Goal: Check status

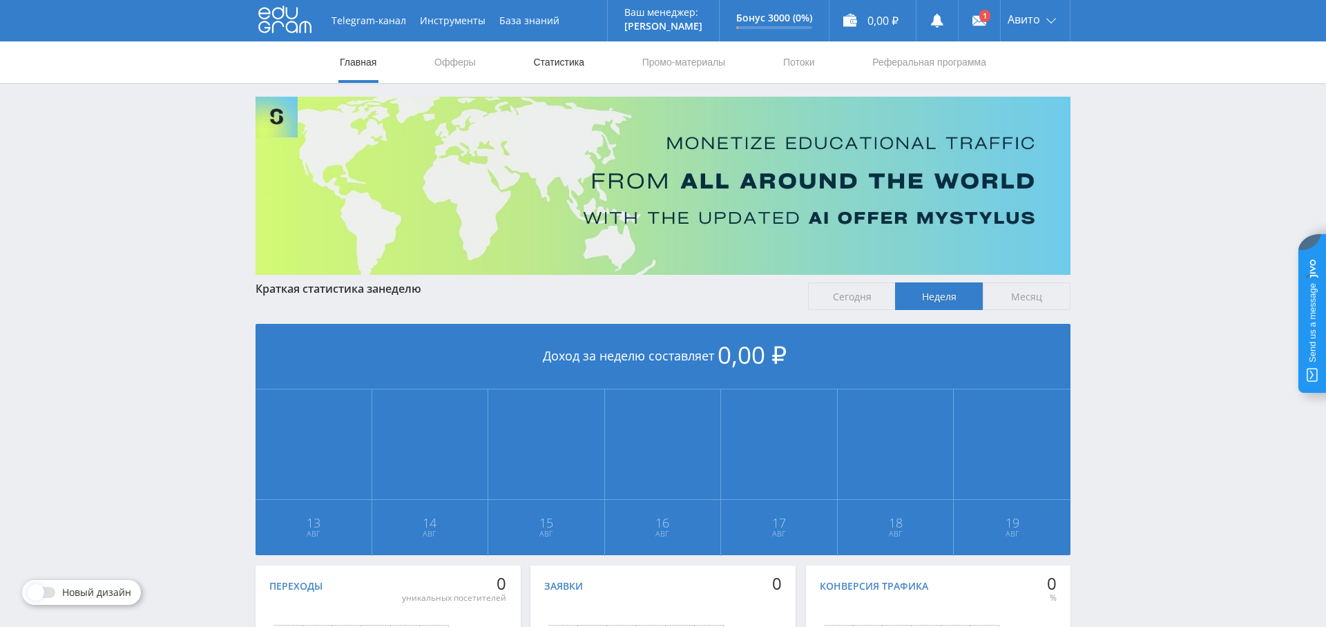
click at [563, 68] on link "Статистика" at bounding box center [559, 61] width 54 height 41
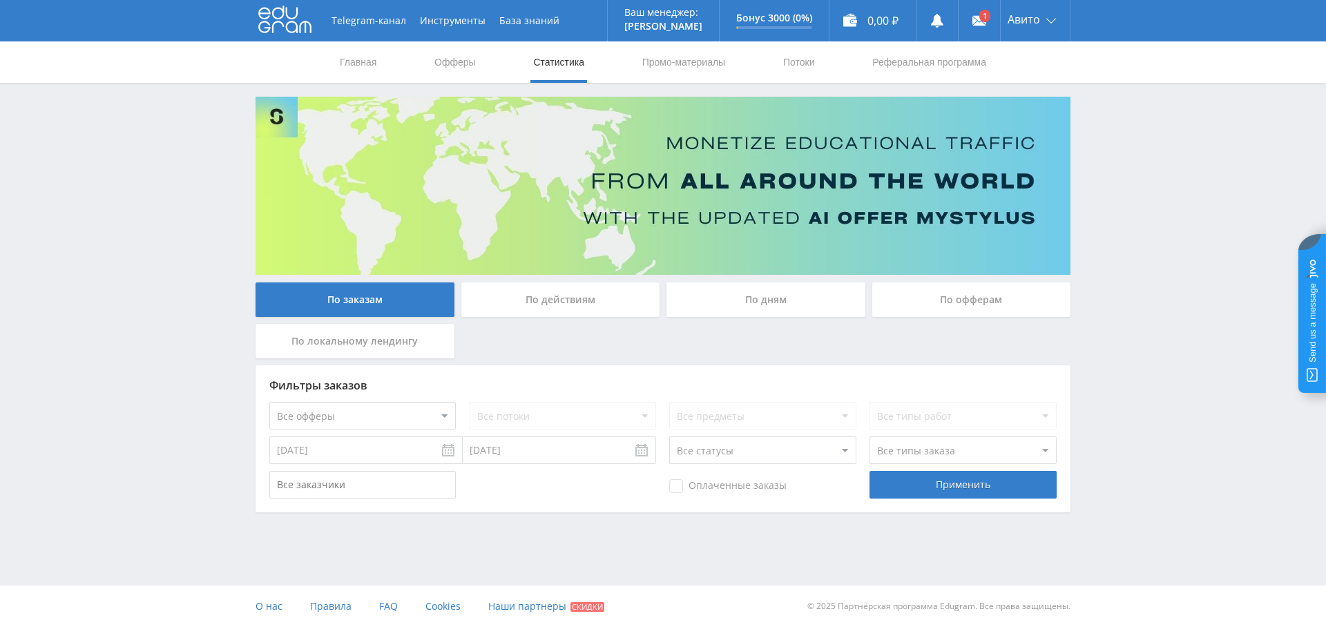
click at [372, 454] on input "[DATE]" at bounding box center [365, 450] width 193 height 28
click at [287, 479] on button "Предыдущий месяц" at bounding box center [283, 480] width 14 height 21
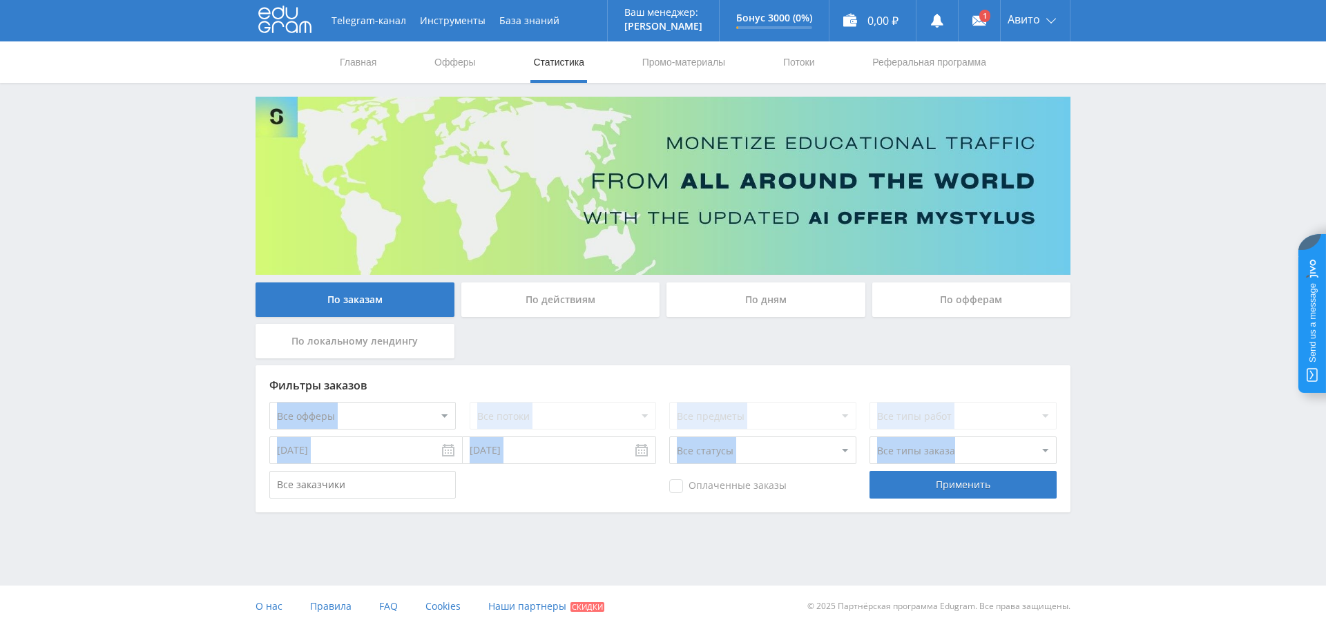
click at [347, 555] on div "Telegram-канал Инструменты База знаний Ваш менеджер: [PERSON_NAME] Online @val_…" at bounding box center [663, 294] width 1326 height 588
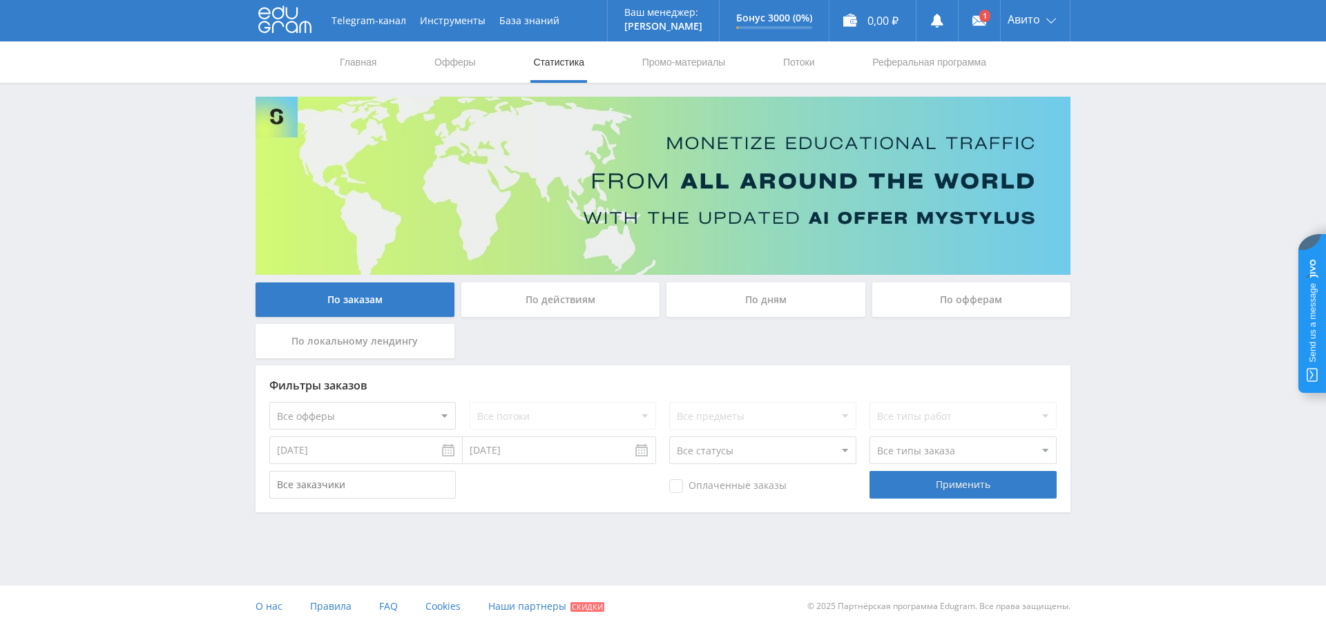
click at [311, 453] on input "[DATE]" at bounding box center [365, 450] width 193 height 28
type input "[DATE]"
click at [539, 376] on div "Фильтры заказов Все офферы MyStylus MyStylus - Revshare Кампус AI Studybay Авто…" at bounding box center [663, 438] width 815 height 147
click at [915, 495] on div "Применить" at bounding box center [962, 485] width 186 height 28
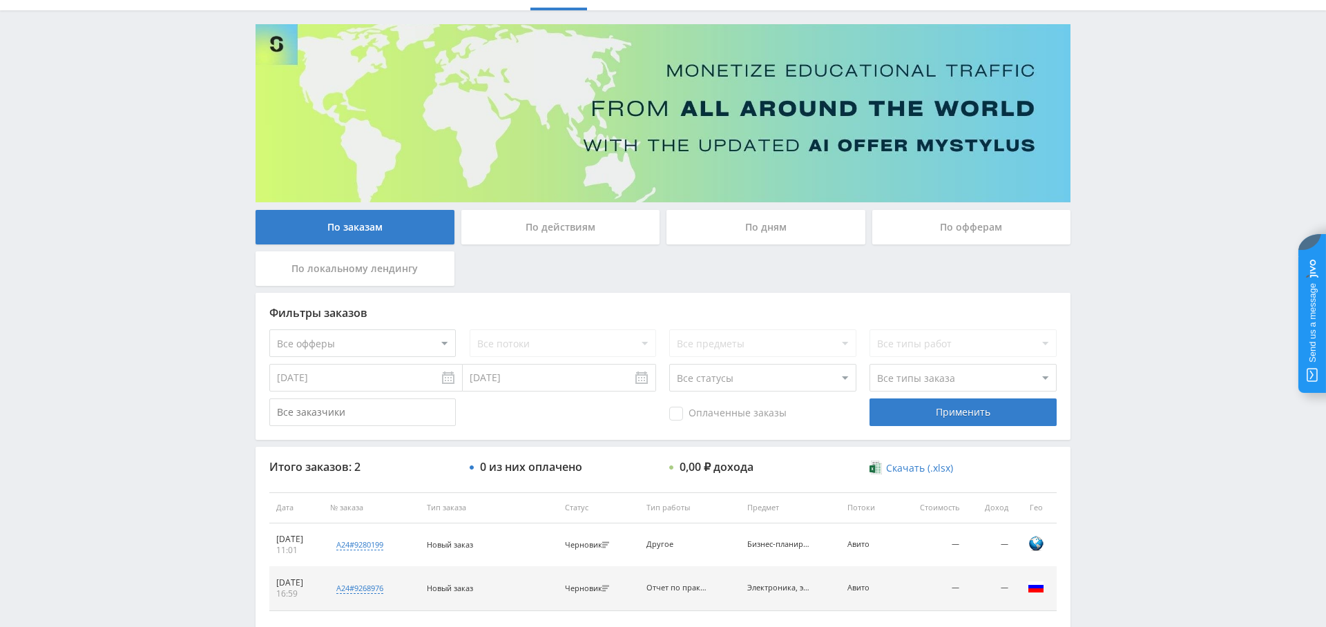
scroll to position [155, 0]
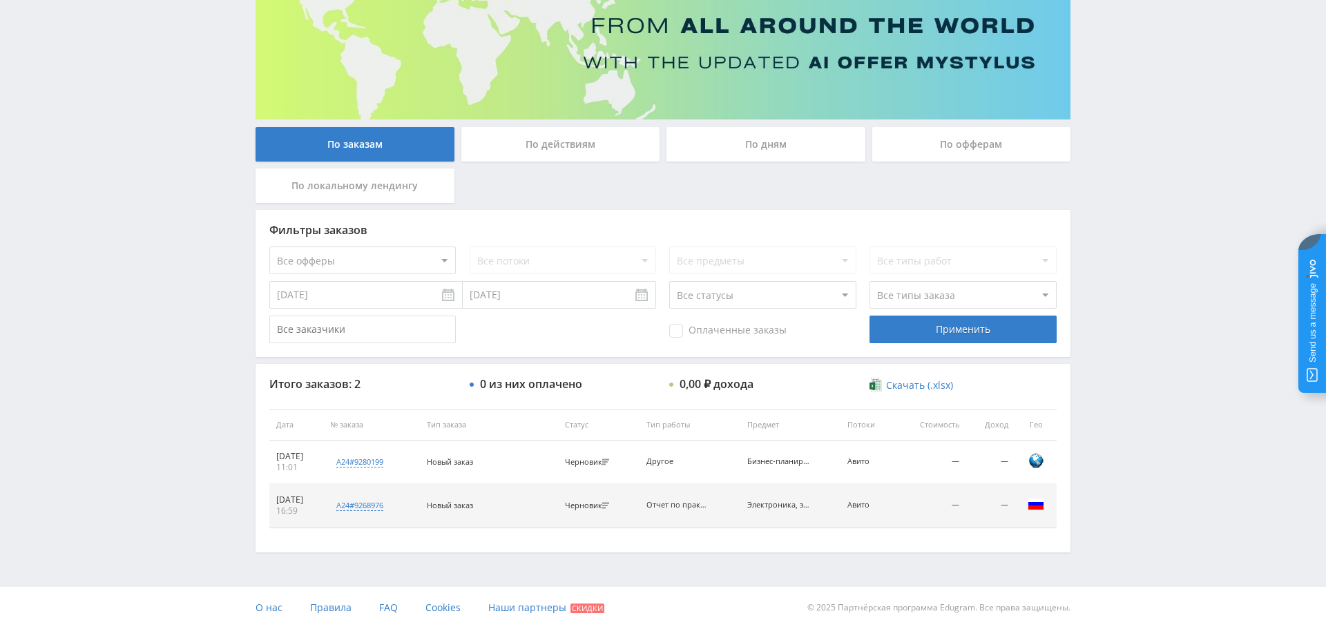
click at [781, 141] on div "По дням" at bounding box center [765, 144] width 199 height 35
click at [0, 0] on input "По дням" at bounding box center [0, 0] width 0 height 0
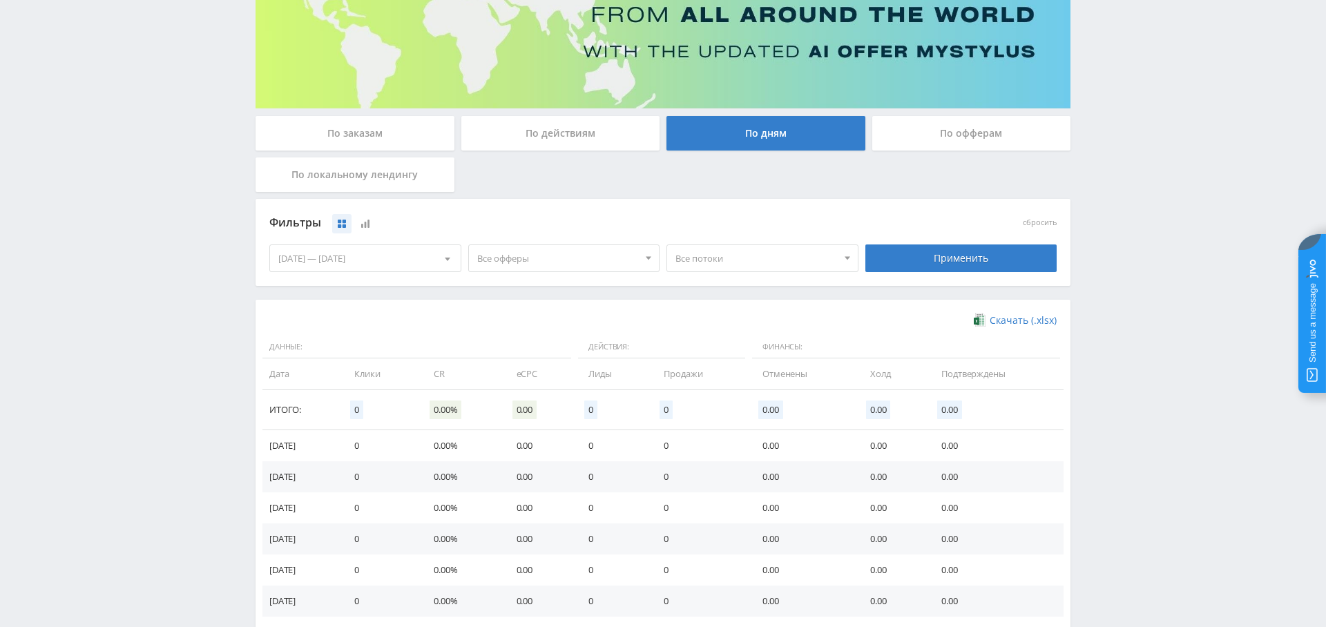
scroll to position [160, 0]
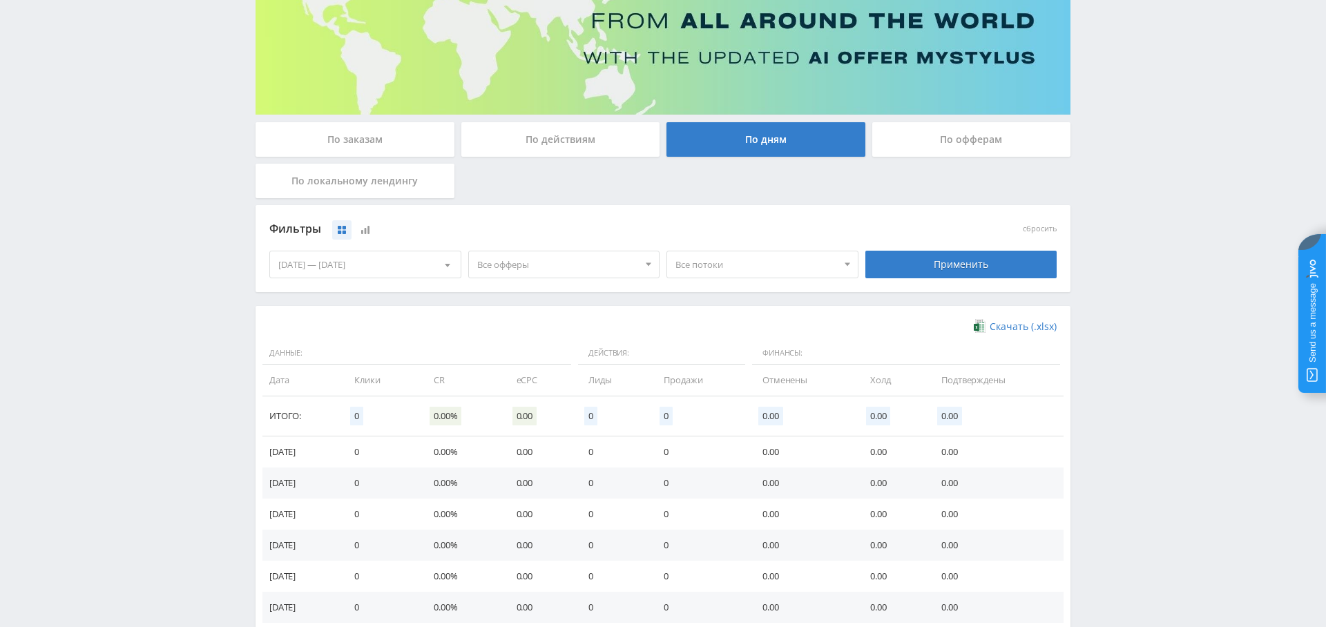
click at [307, 265] on div "[DATE] — [DATE]" at bounding box center [365, 264] width 191 height 26
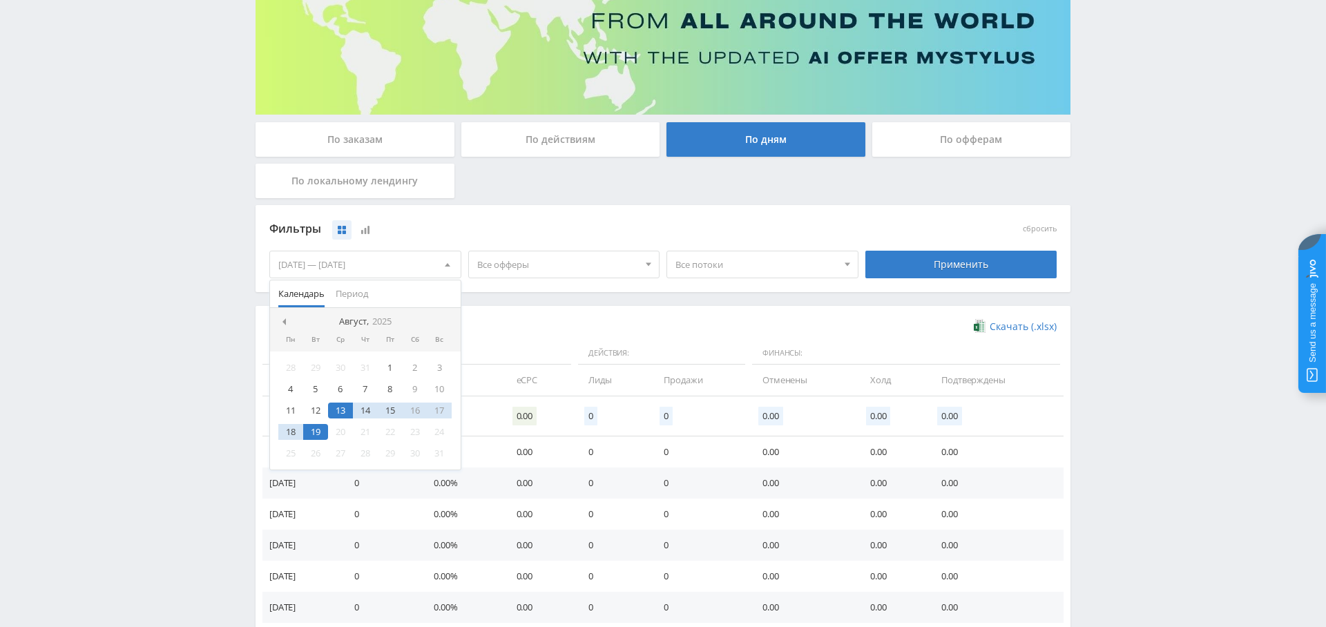
click at [283, 312] on nav "Август, 2025" at bounding box center [365, 322] width 191 height 28
click at [283, 314] on nav "Август, 2025" at bounding box center [365, 322] width 191 height 28
click at [283, 320] on span at bounding box center [282, 321] width 7 height 7
click at [283, 319] on nav "[DATE]" at bounding box center [365, 322] width 191 height 28
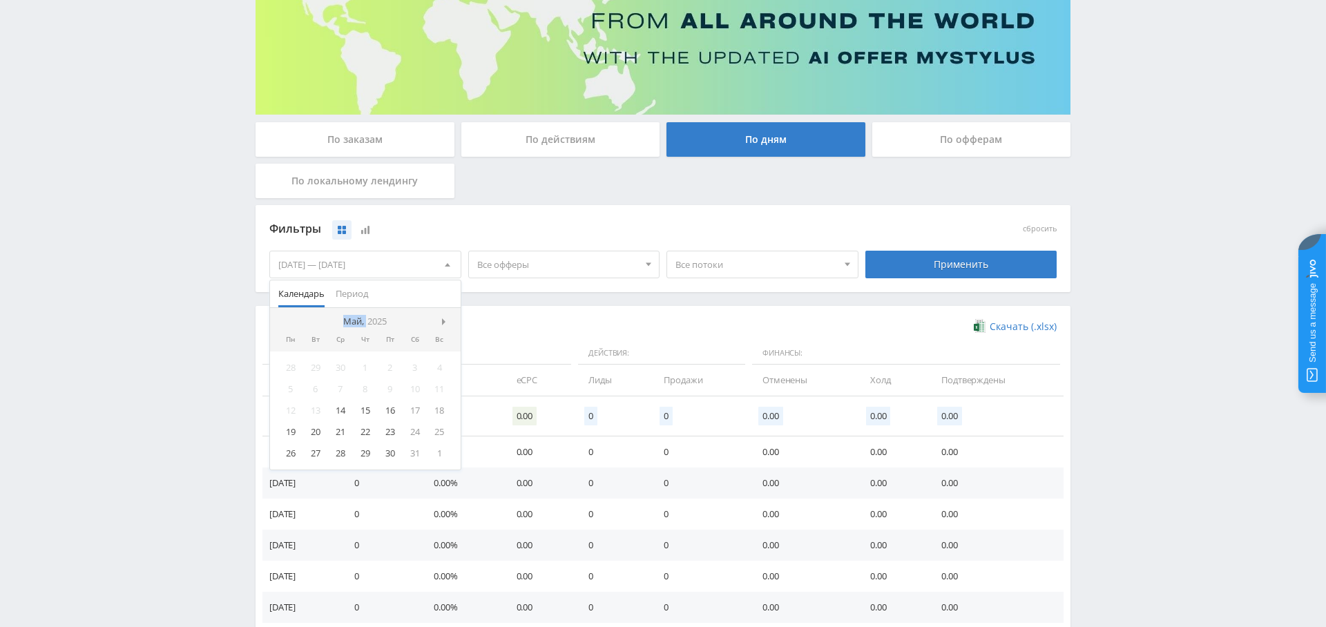
click at [283, 319] on nav "[DATE]" at bounding box center [365, 322] width 191 height 28
click at [343, 407] on div "14" at bounding box center [340, 411] width 25 height 16
click at [443, 318] on span at bounding box center [445, 321] width 7 height 7
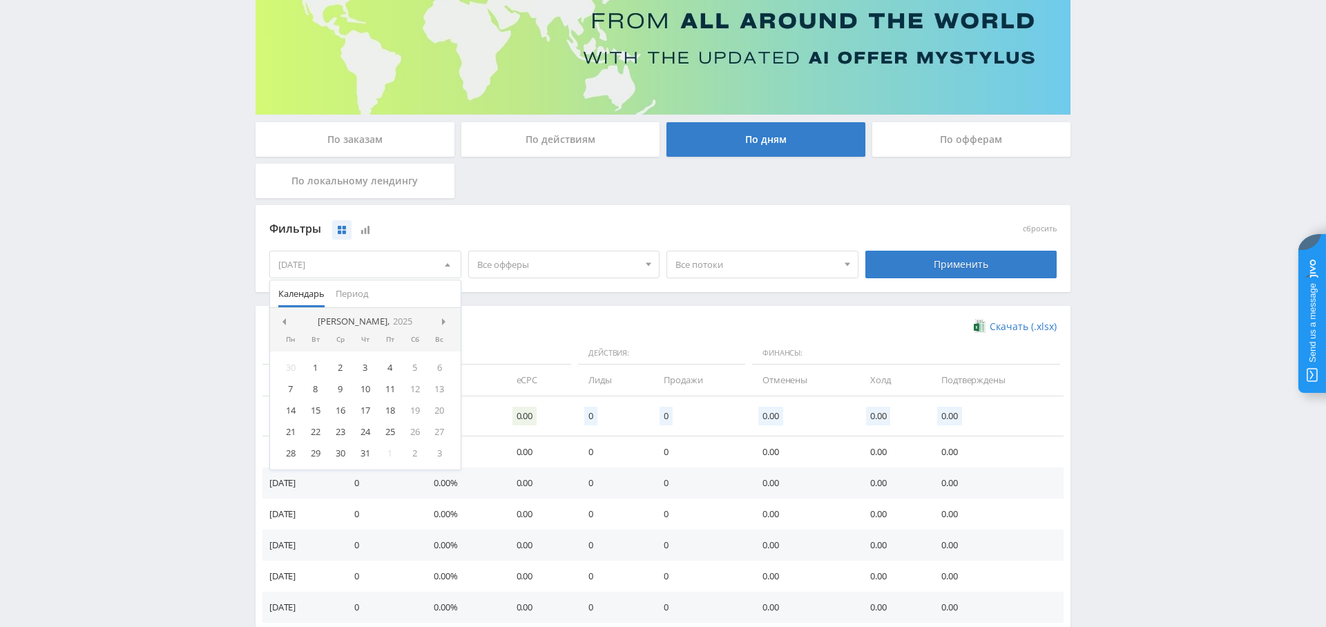
click at [443, 318] on nav "[DATE]" at bounding box center [365, 322] width 191 height 28
drag, startPoint x: 443, startPoint y: 318, endPoint x: 435, endPoint y: 327, distance: 11.7
click at [443, 318] on nav "Август, 2025" at bounding box center [365, 322] width 191 height 28
click at [317, 427] on div "19" at bounding box center [315, 432] width 25 height 16
drag, startPoint x: 624, startPoint y: 303, endPoint x: 631, endPoint y: 302, distance: 7.6
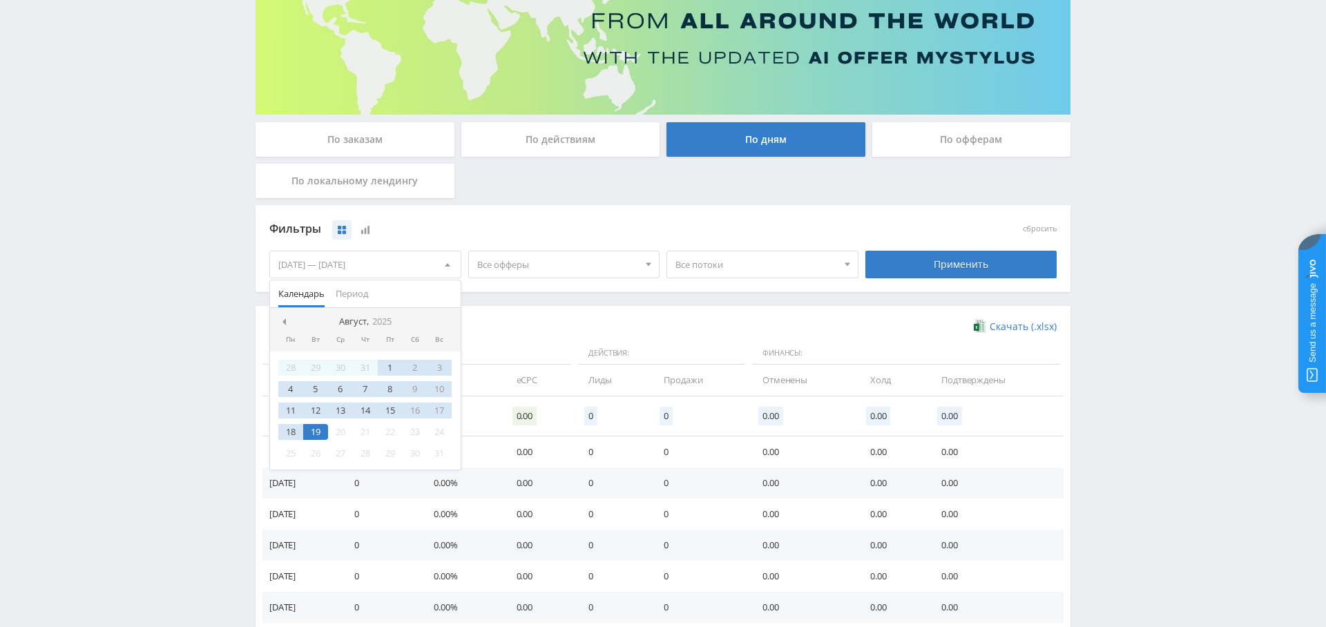
click at [624, 303] on div "Фильтры сбросить [DATE] — [DATE] Календарь Период [PERSON_NAME][DATE] Пн Вт Ср …" at bounding box center [663, 255] width 815 height 101
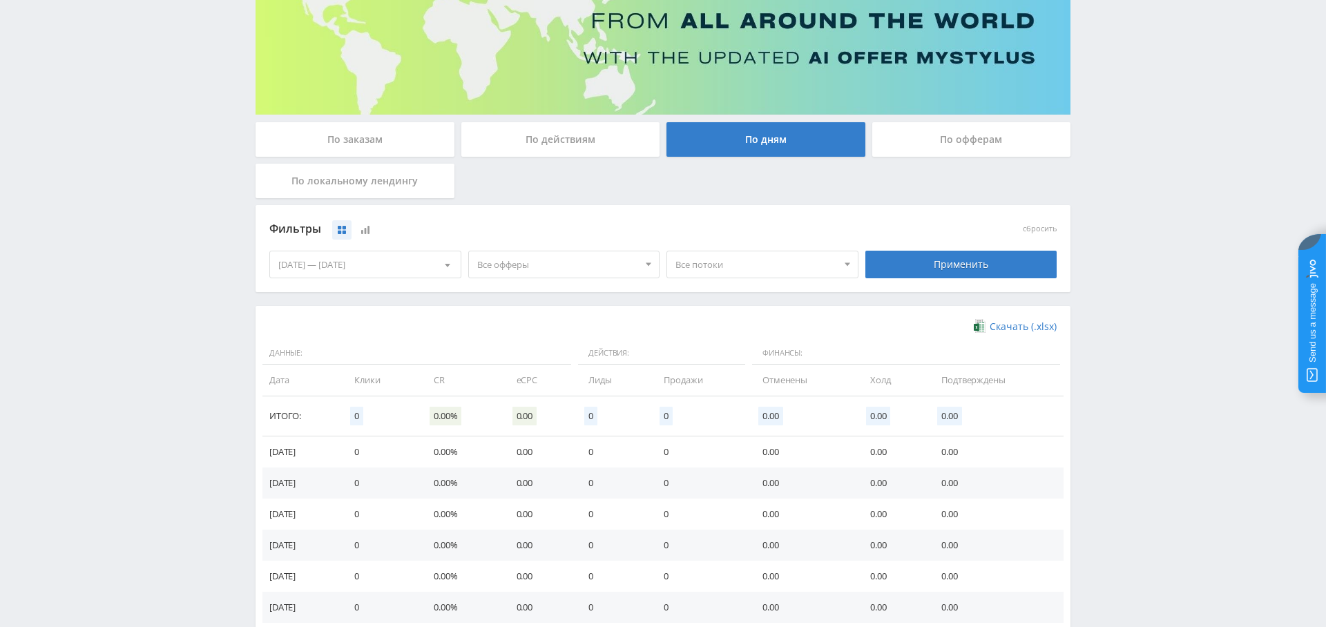
click at [985, 269] on div "Применить" at bounding box center [961, 265] width 192 height 28
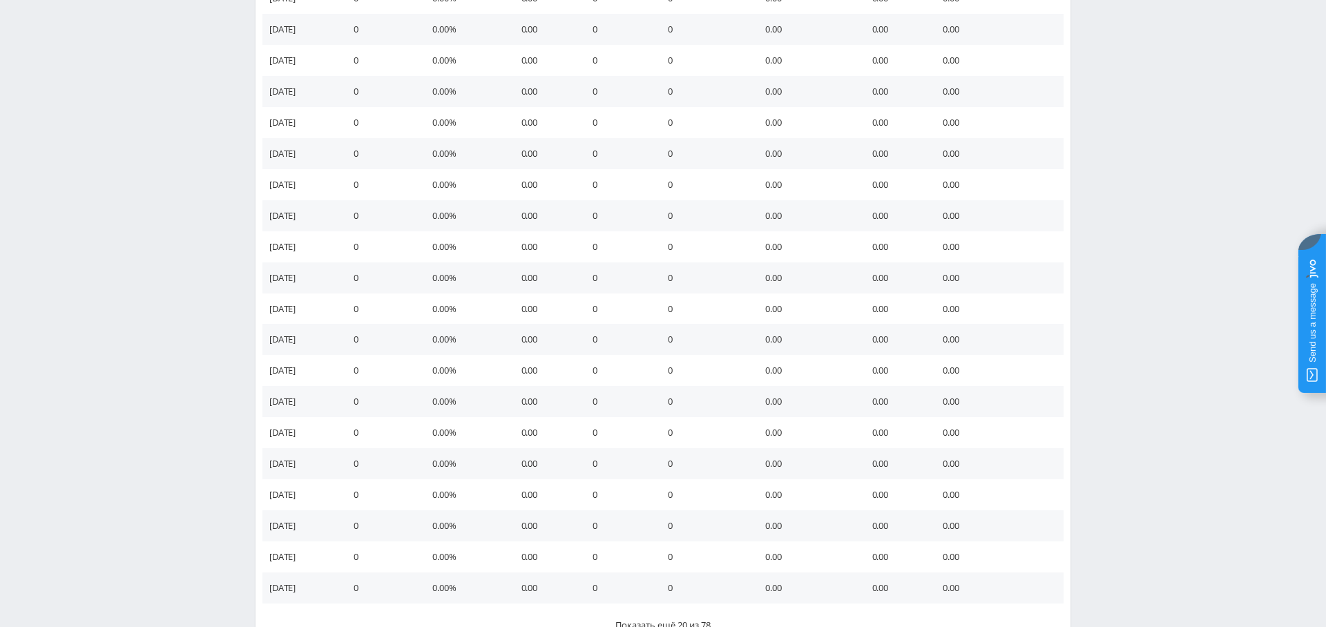
scroll to position [722, 0]
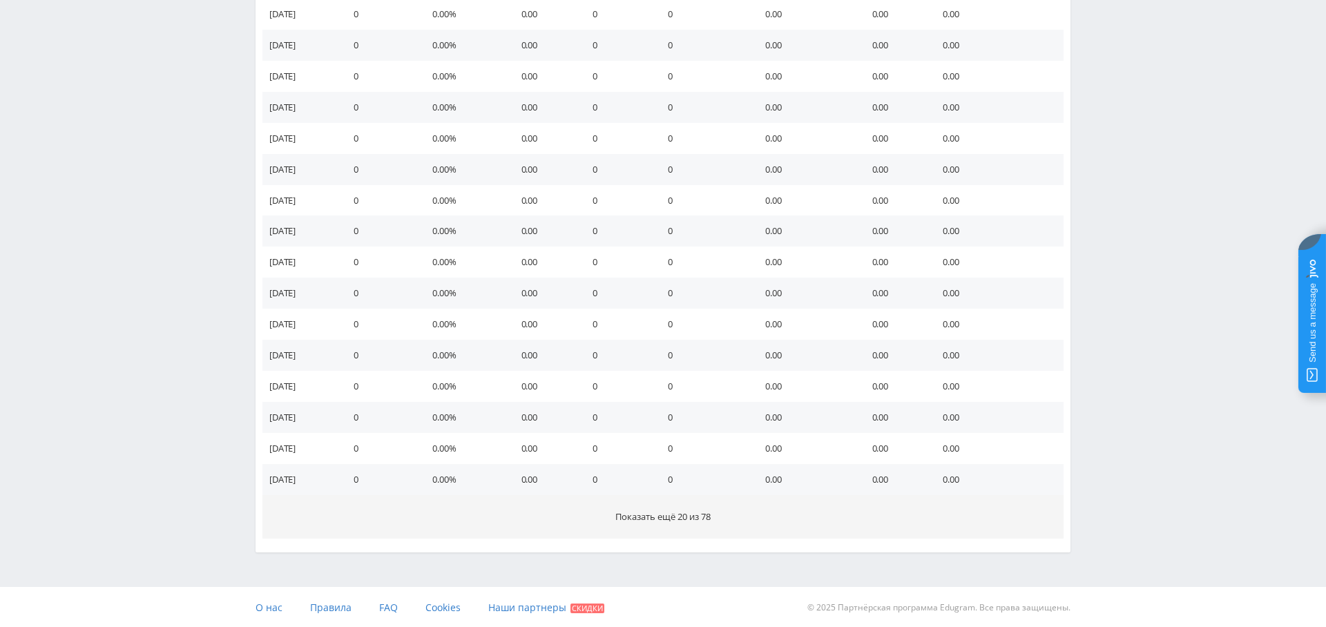
click at [691, 516] on span "Показать ещё 20 из 78" at bounding box center [662, 516] width 95 height 12
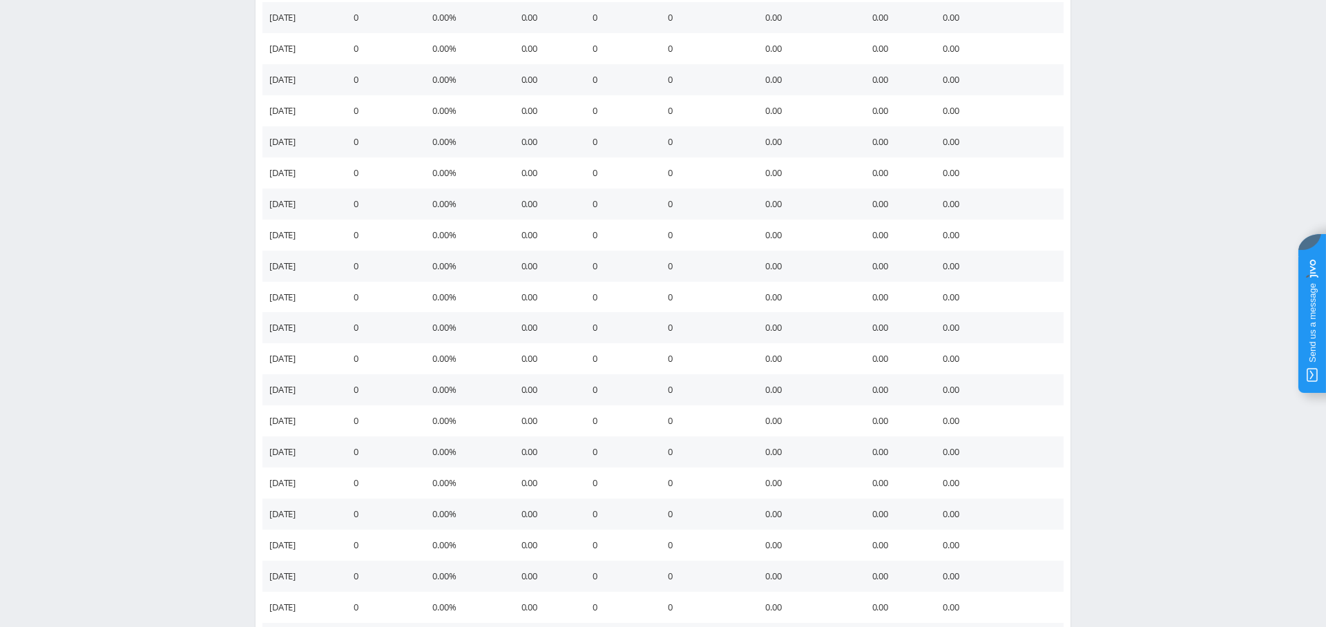
scroll to position [1343, 0]
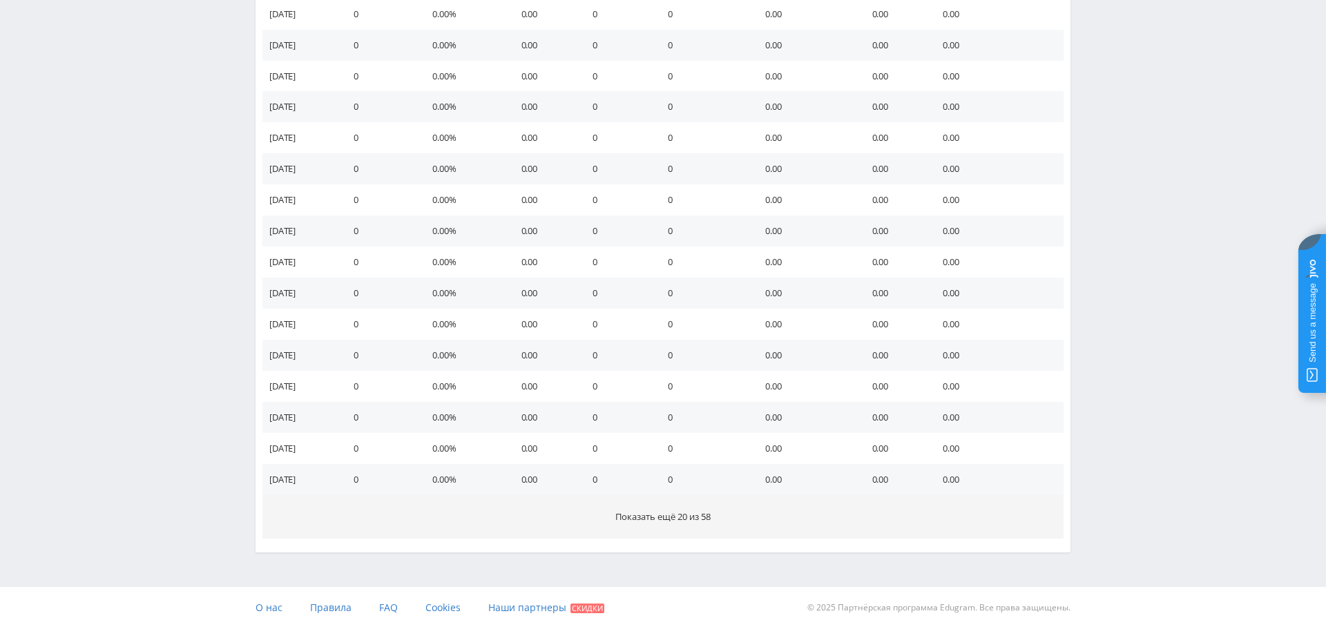
click at [653, 513] on span "Показать ещё 20 из 58" at bounding box center [662, 516] width 95 height 12
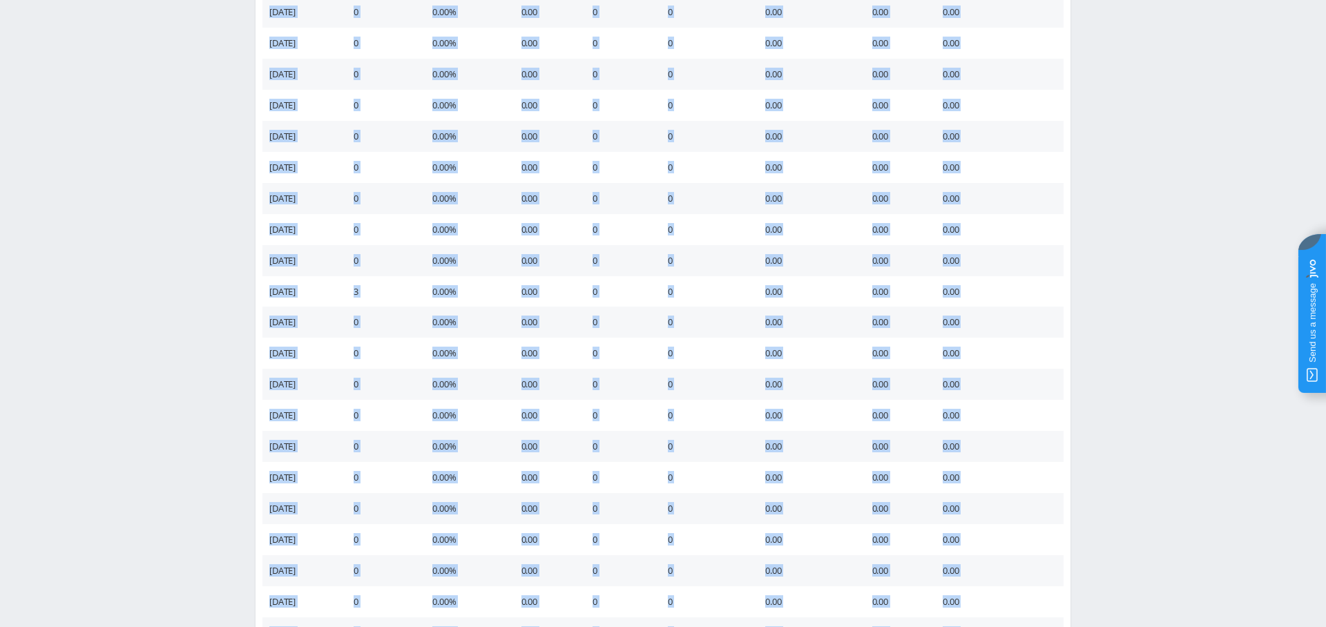
scroll to position [1964, 0]
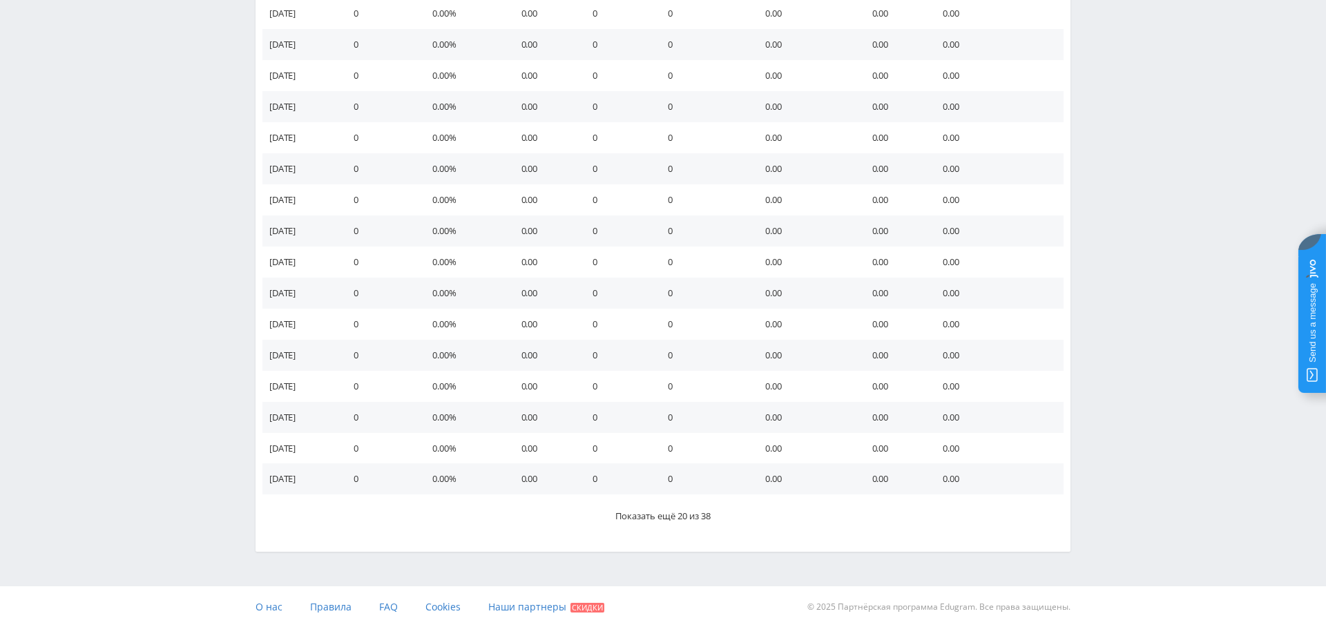
click at [715, 293] on td "0" at bounding box center [702, 293] width 97 height 31
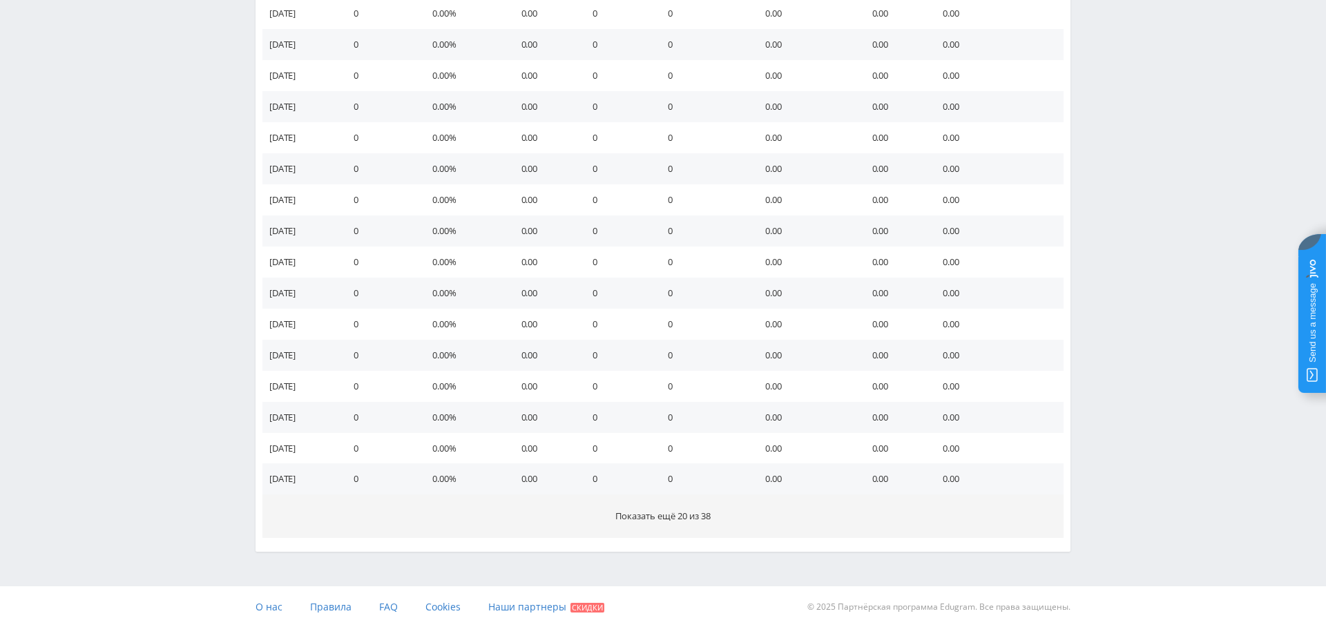
drag, startPoint x: 684, startPoint y: 517, endPoint x: 688, endPoint y: 496, distance: 21.1
click at [683, 517] on span "Показать ещё 20 из 38" at bounding box center [662, 516] width 95 height 12
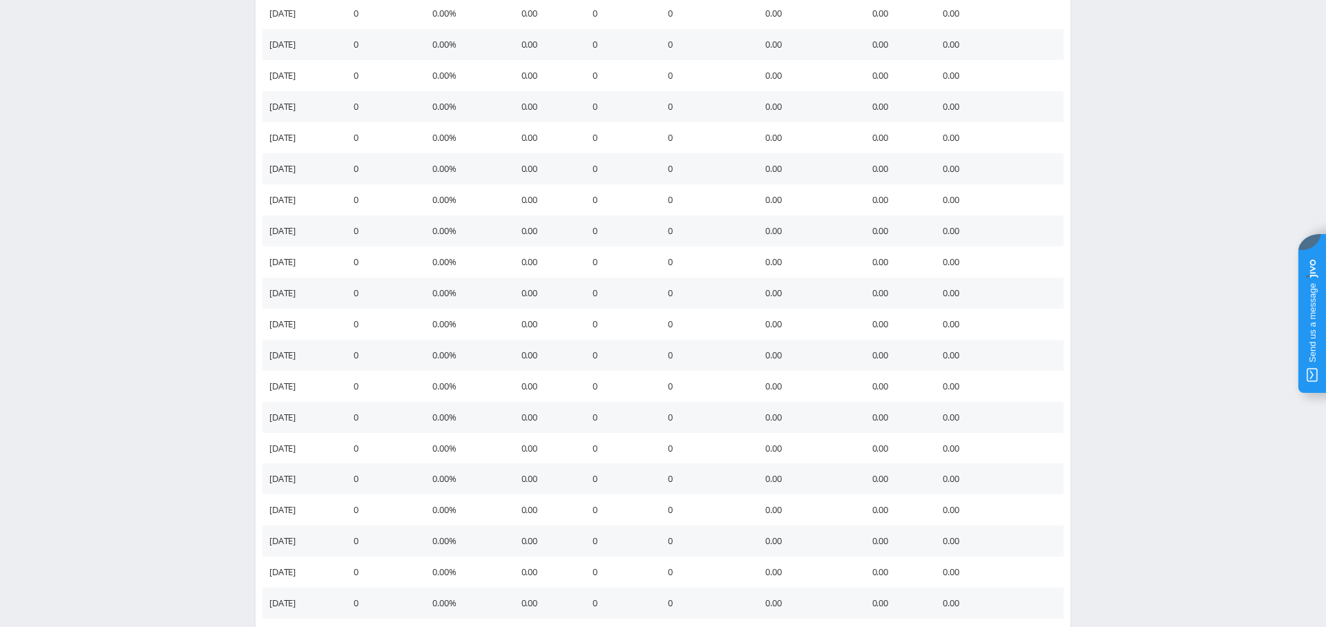
scroll to position [2585, 0]
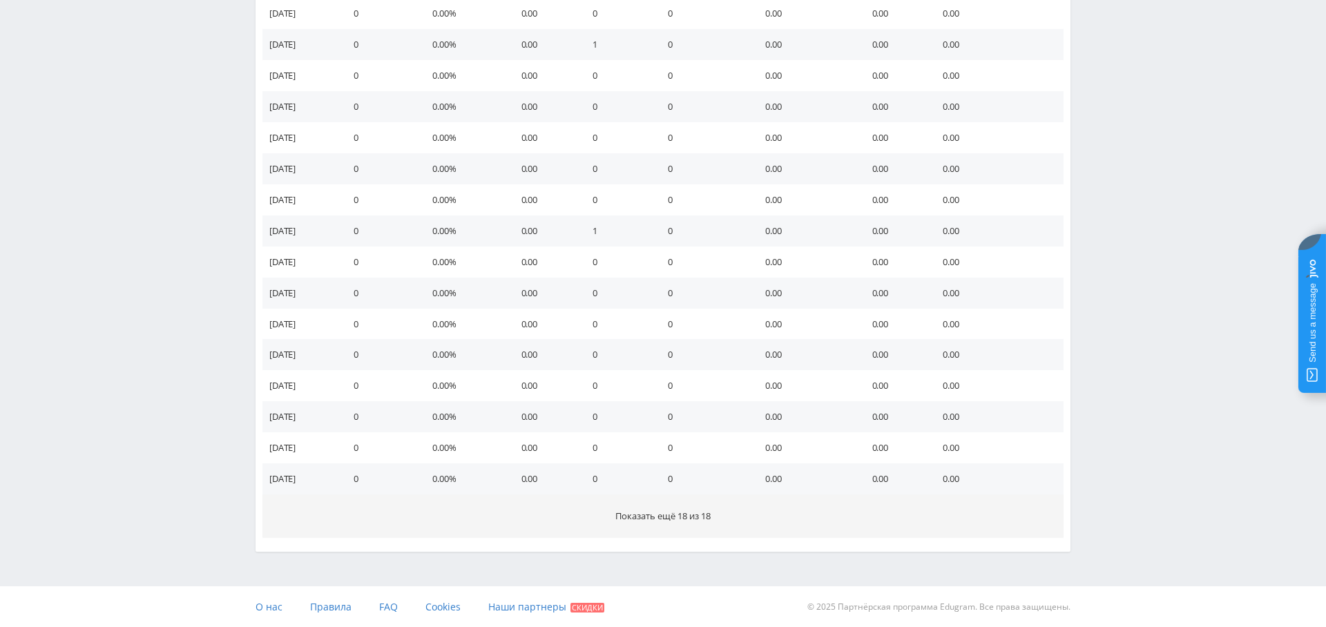
click at [650, 519] on span "Показать ещё 18 из 18" at bounding box center [662, 516] width 95 height 12
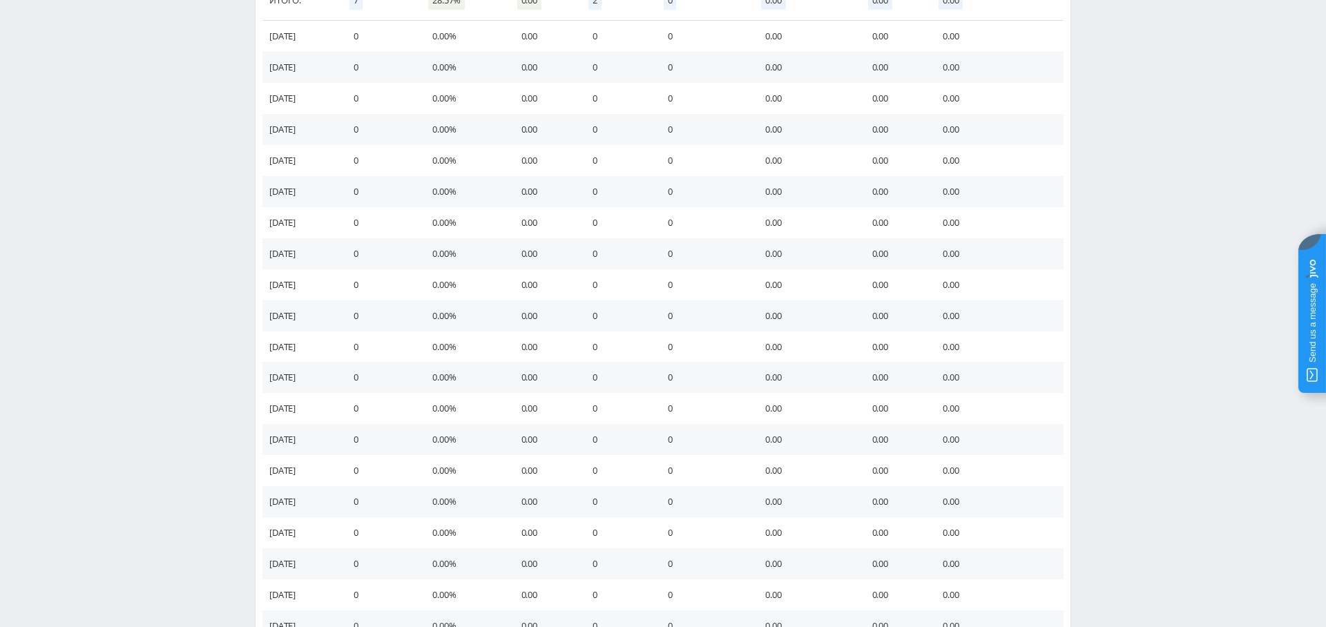
scroll to position [0, 0]
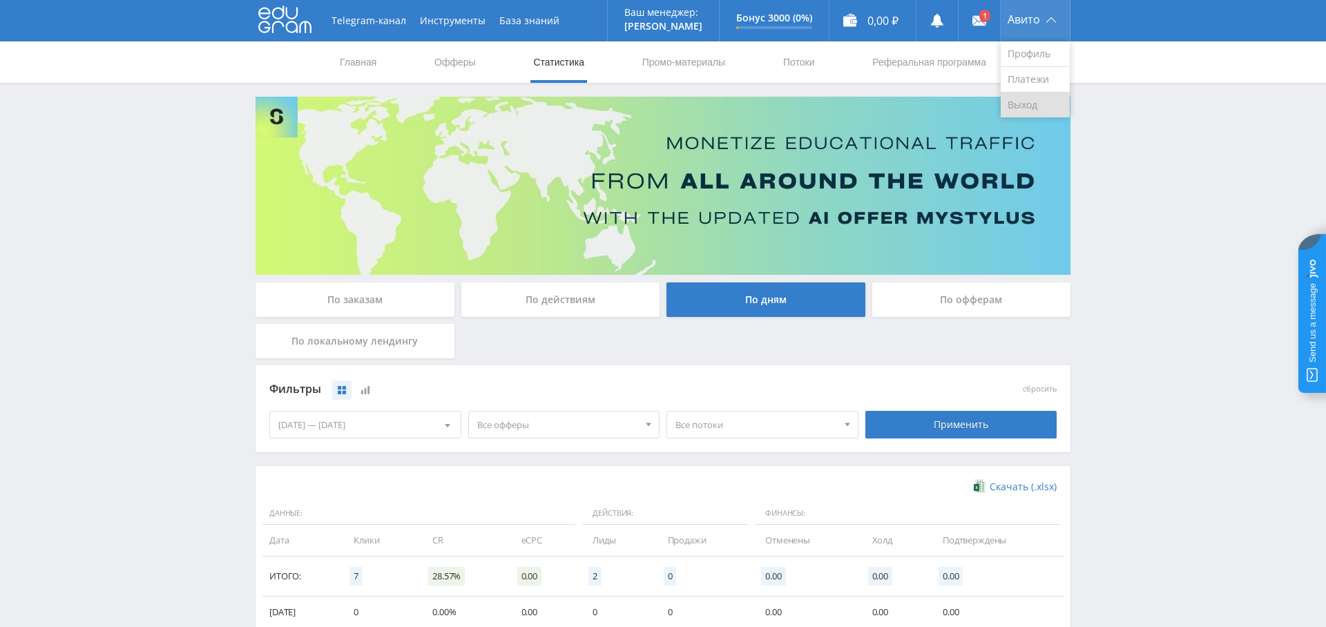
click at [1030, 106] on link "Выход" at bounding box center [1035, 105] width 69 height 25
